Goal: Find specific page/section: Find specific page/section

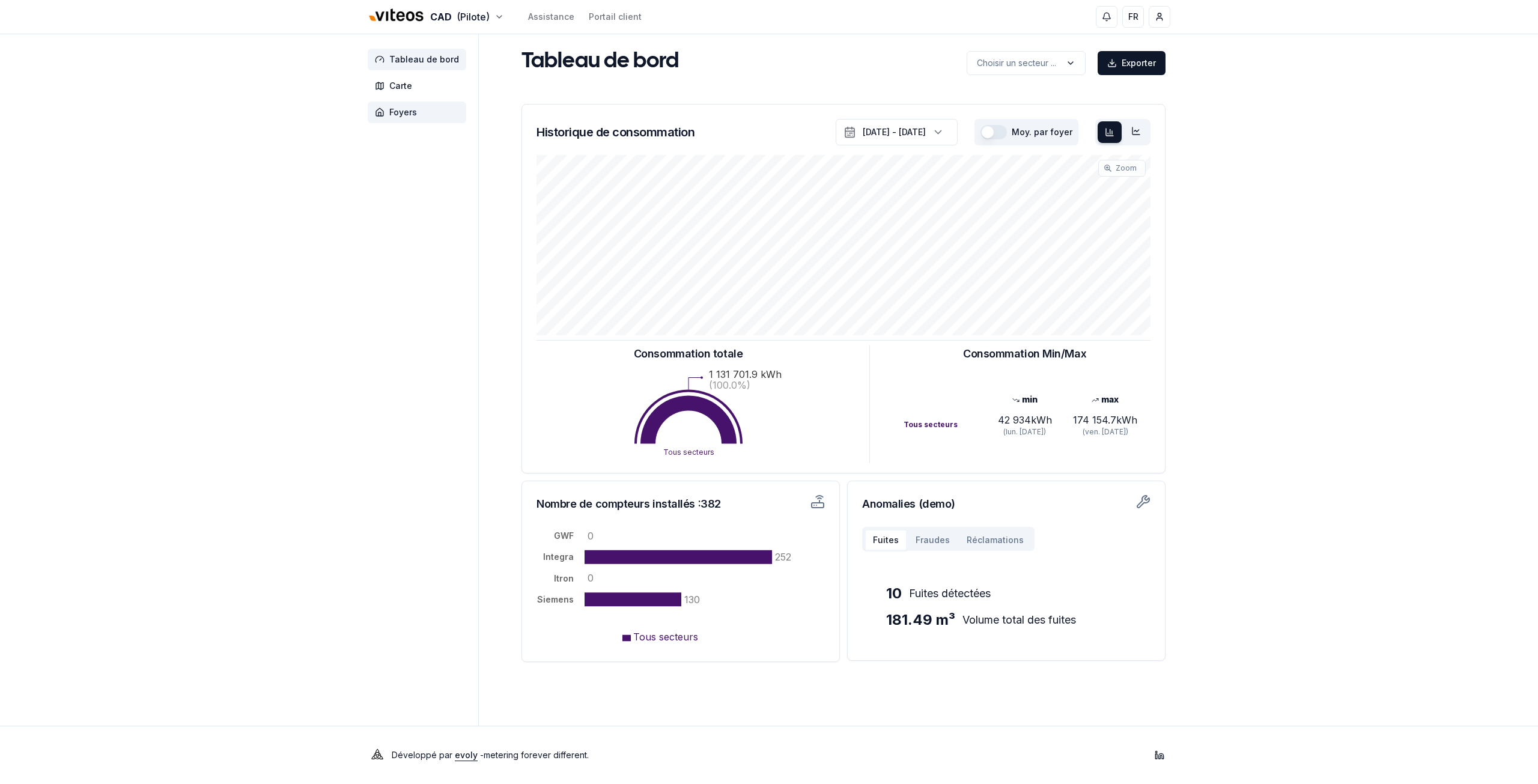
click at [394, 106] on span "Foyers" at bounding box center [403, 112] width 28 height 12
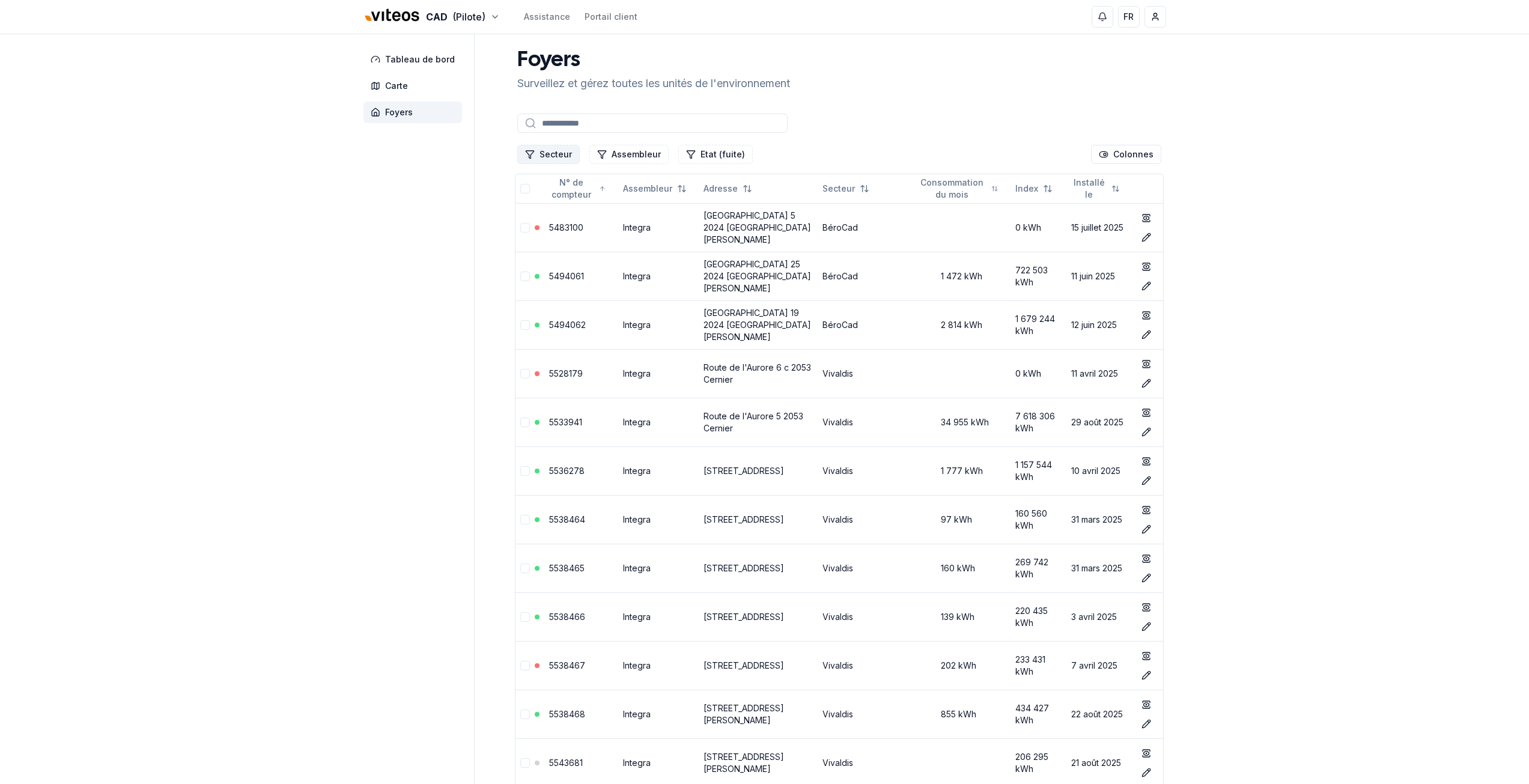
click at [561, 152] on button "Secteur" at bounding box center [548, 154] width 62 height 19
click at [553, 225] on span "Cadbar" at bounding box center [553, 225] width 29 height 12
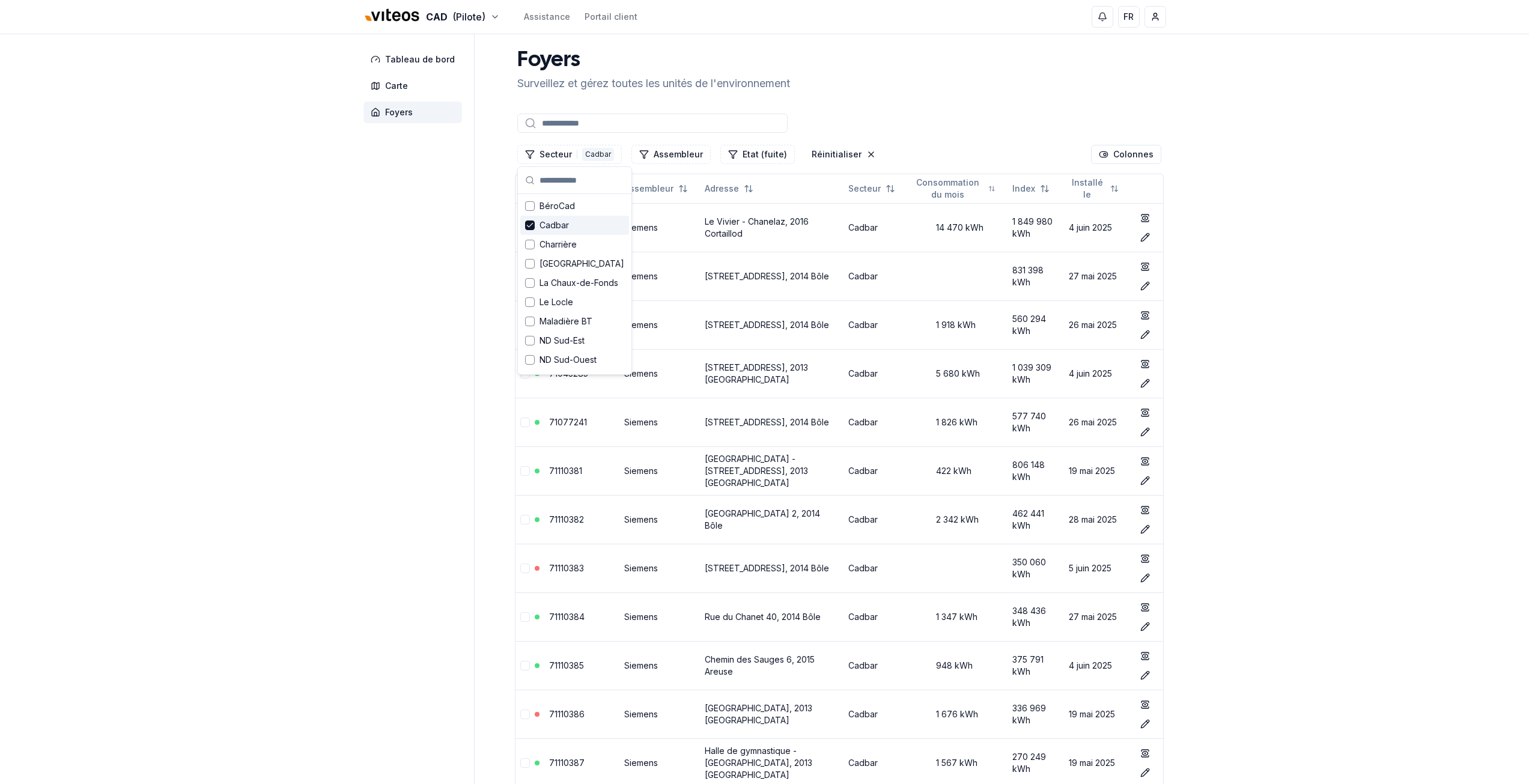
drag, startPoint x: 461, startPoint y: 246, endPoint x: 473, endPoint y: 260, distance: 18.4
click at [567, 225] on link "71043000" at bounding box center [569, 227] width 40 height 10
